Goal: Task Accomplishment & Management: Manage account settings

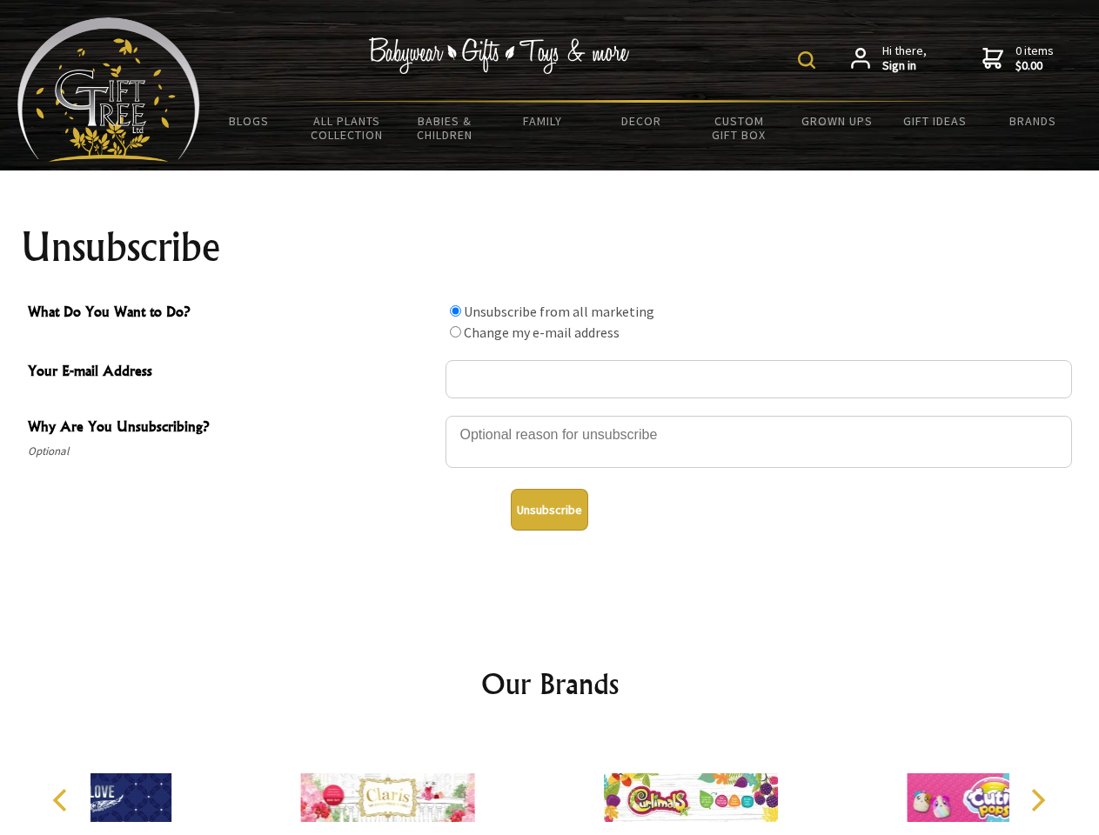
click at [809, 60] on img at bounding box center [806, 59] width 17 height 17
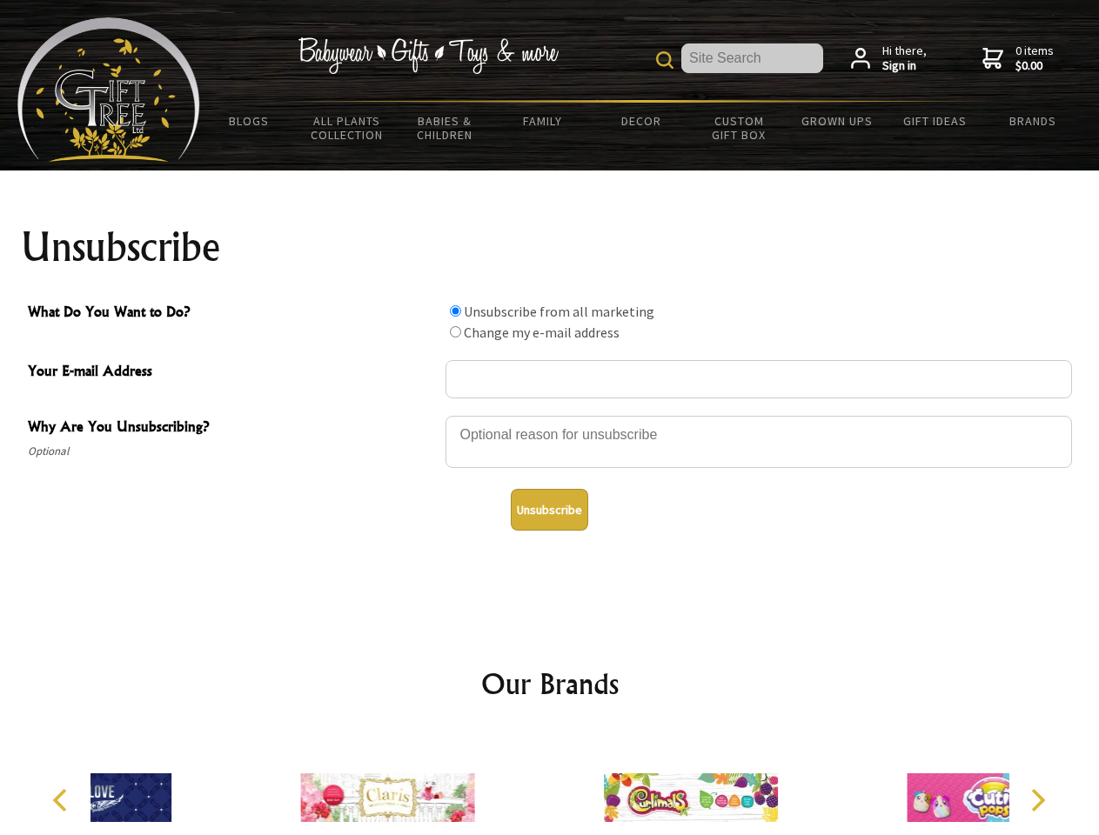
click at [550, 415] on div at bounding box center [758, 444] width 626 height 61
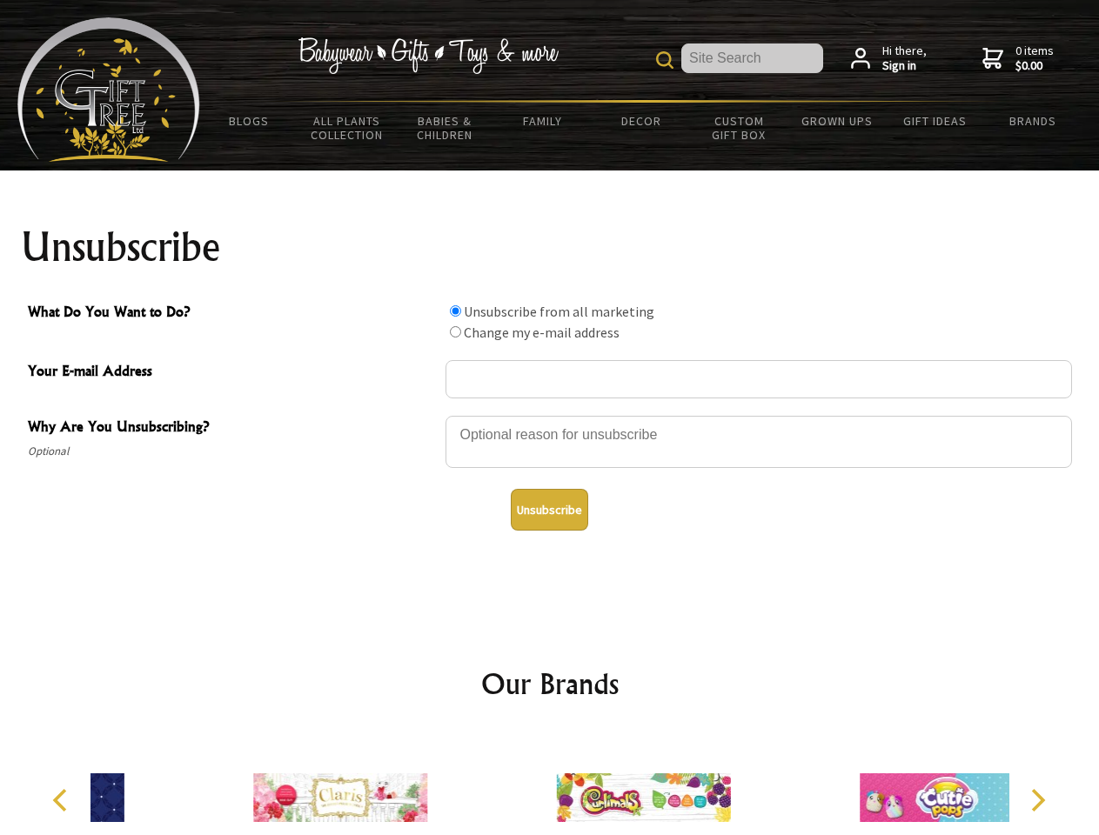
click at [455, 311] on input "What Do You Want to Do?" at bounding box center [455, 310] width 11 height 11
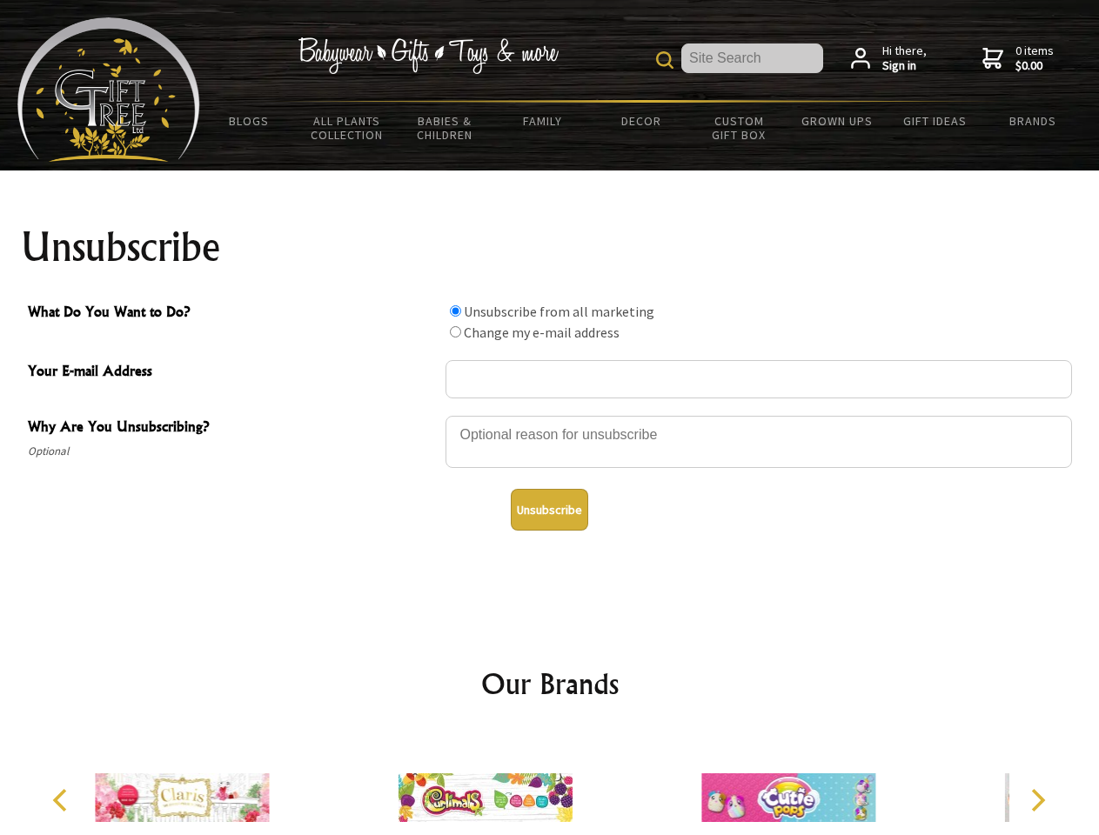
click at [455, 331] on input "What Do You Want to Do?" at bounding box center [455, 331] width 11 height 11
radio input "true"
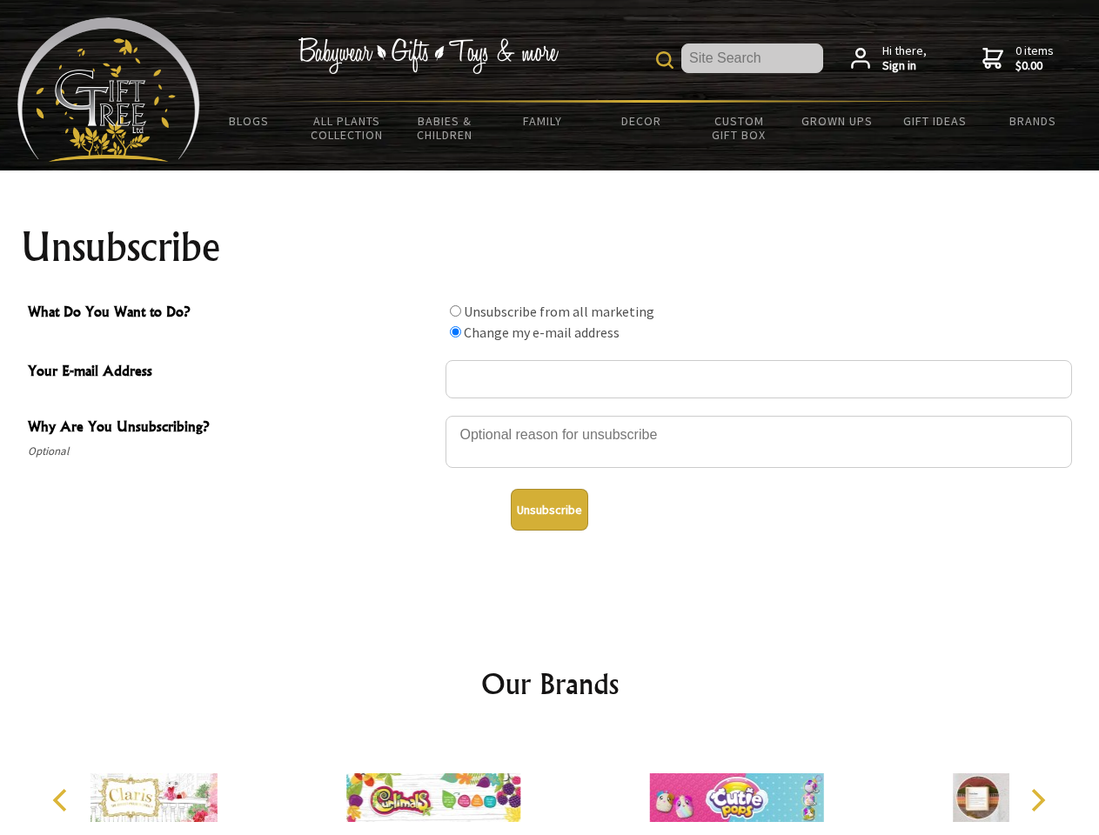
click at [549, 510] on button "Unsubscribe" at bounding box center [549, 510] width 77 height 42
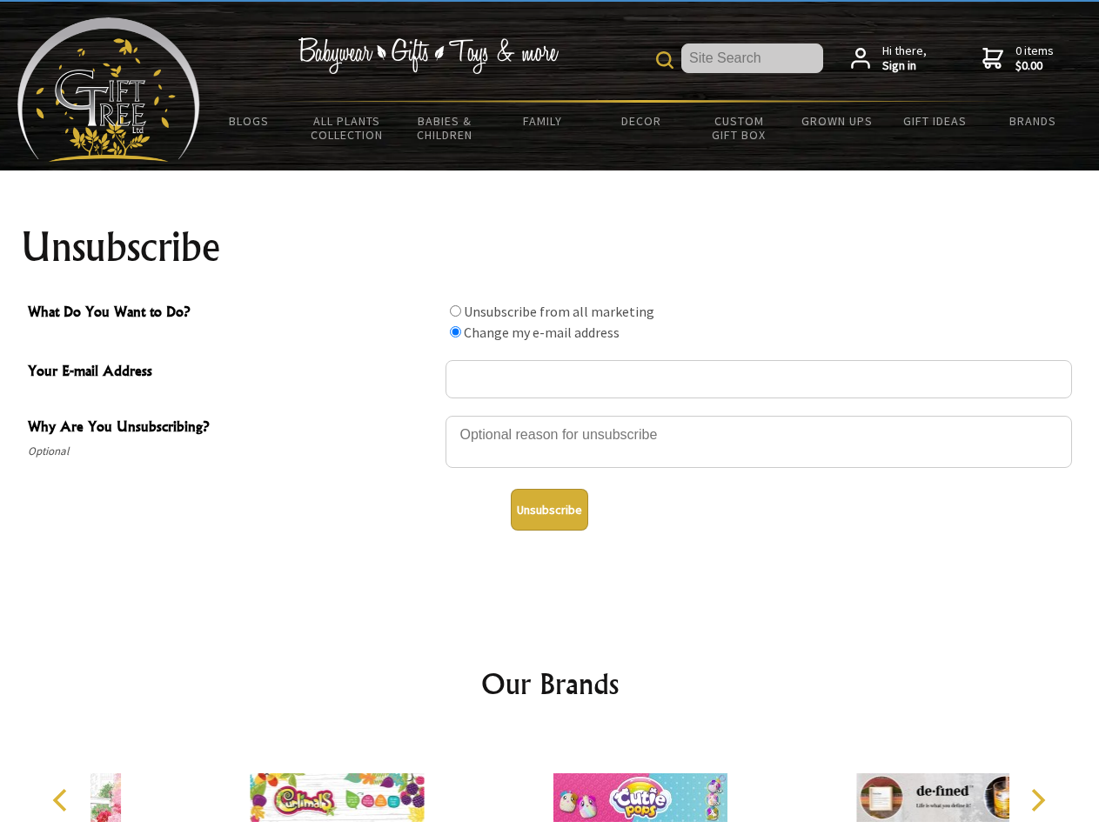
click at [550, 784] on div at bounding box center [639, 801] width 303 height 136
click at [63, 800] on icon "Previous" at bounding box center [61, 800] width 23 height 23
click at [1037, 800] on icon "Next" at bounding box center [1036, 800] width 23 height 23
